Goal: Task Accomplishment & Management: Manage account settings

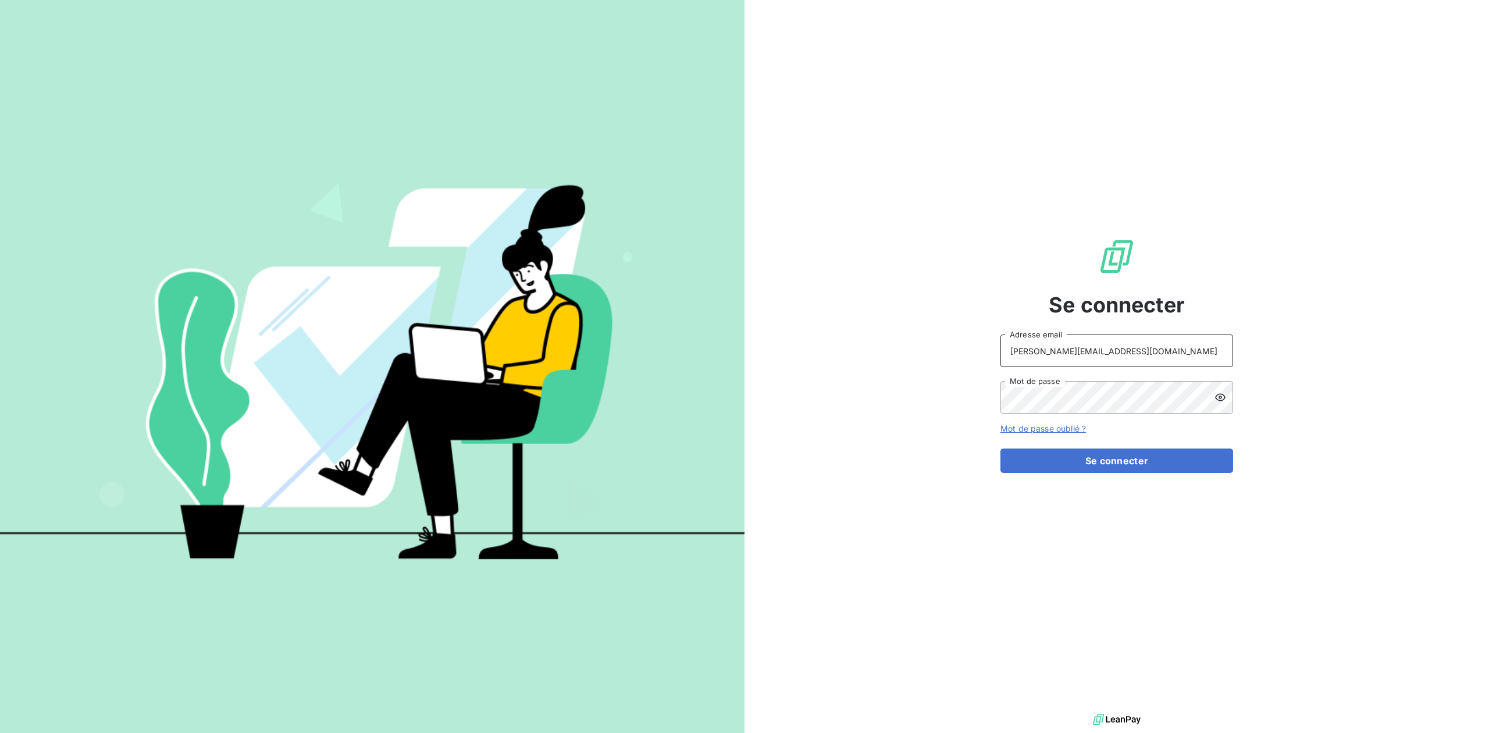
drag, startPoint x: 976, startPoint y: 352, endPoint x: 604, endPoint y: 348, distance: 371.8
click at [622, 350] on div "Se connecter [PERSON_NAME][EMAIL_ADDRESS][DOMAIN_NAME] Adresse email Mot de pas…" at bounding box center [744, 366] width 1489 height 733
click at [1111, 359] on input "admin@vecvitry" at bounding box center [1117, 351] width 233 height 33
type input "admin@VECVITRY"
click at [1001, 449] on button "Se connecter" at bounding box center [1117, 461] width 233 height 24
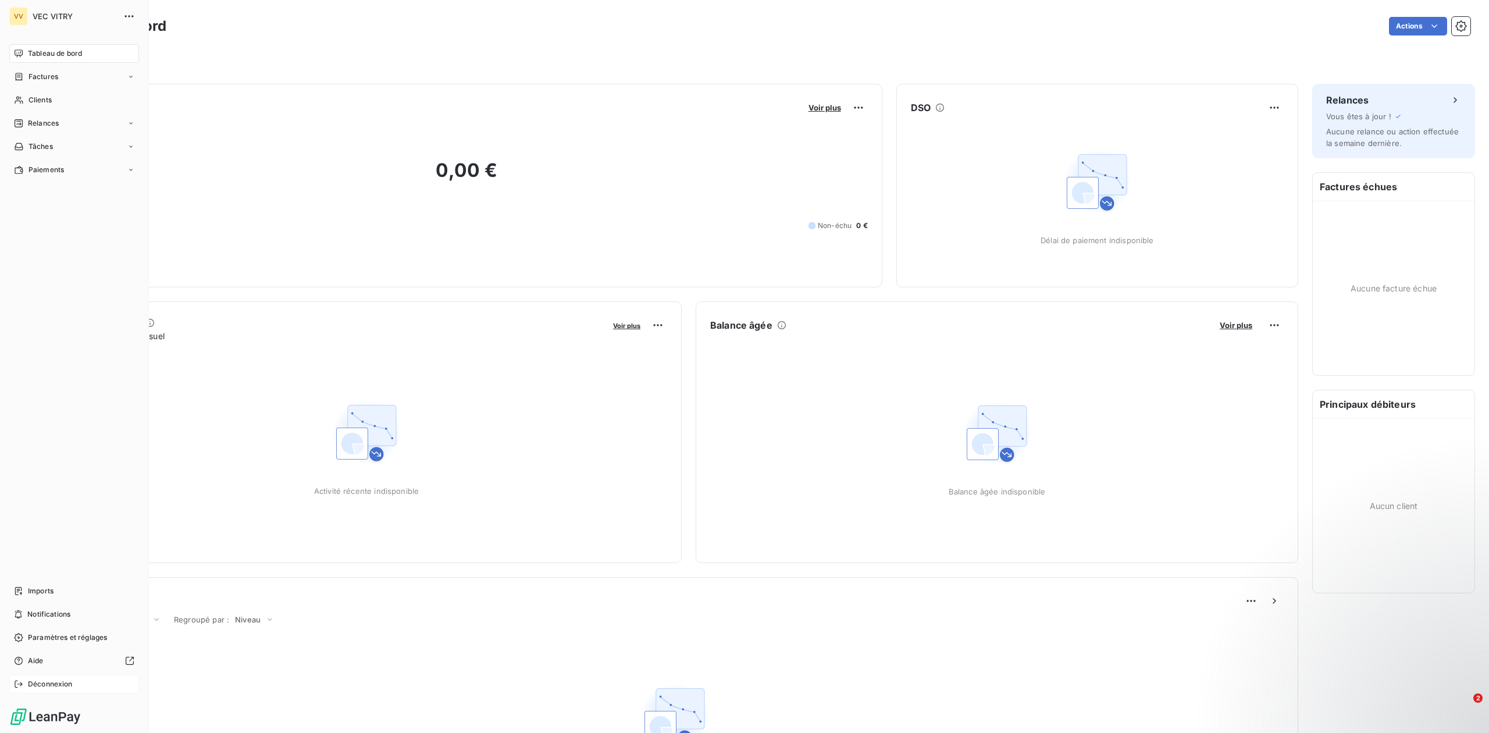
click at [64, 681] on span "Déconnexion" at bounding box center [50, 684] width 45 height 10
